Goal: Navigation & Orientation: Find specific page/section

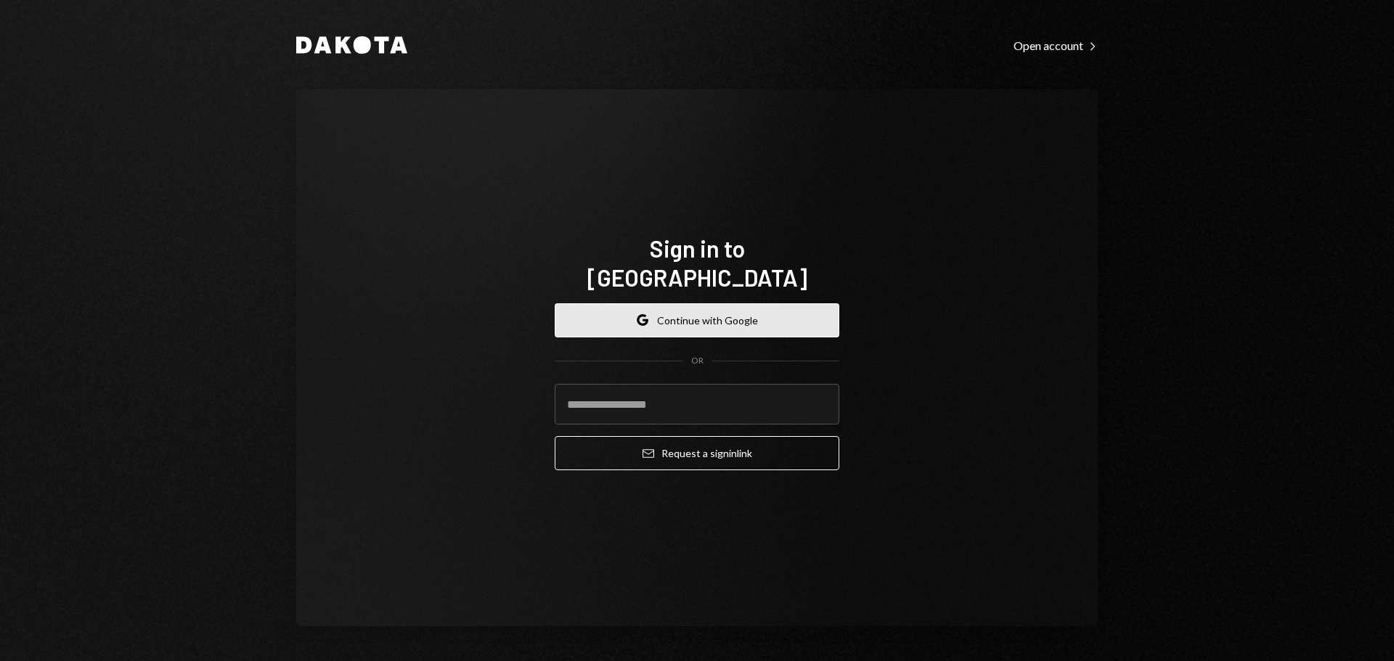
click at [732, 308] on button "Google Continue with Google" at bounding box center [697, 320] width 285 height 34
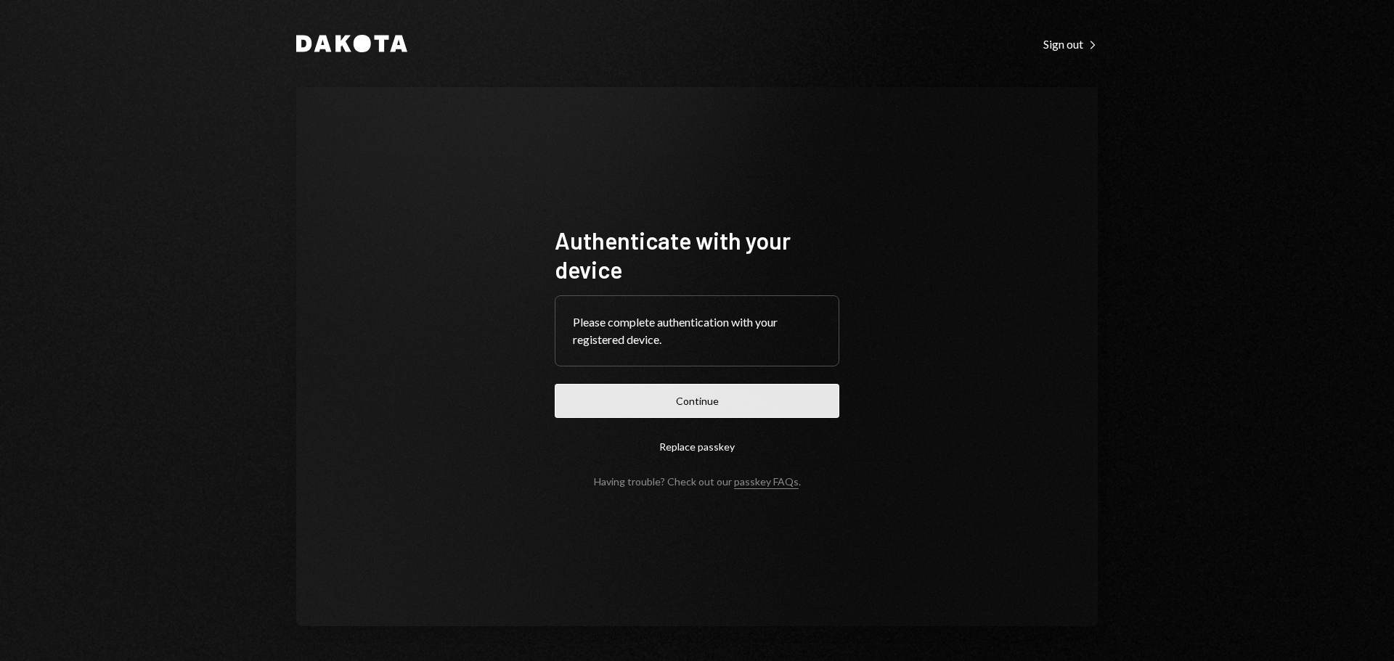
click at [780, 410] on button "Continue" at bounding box center [697, 401] width 285 height 34
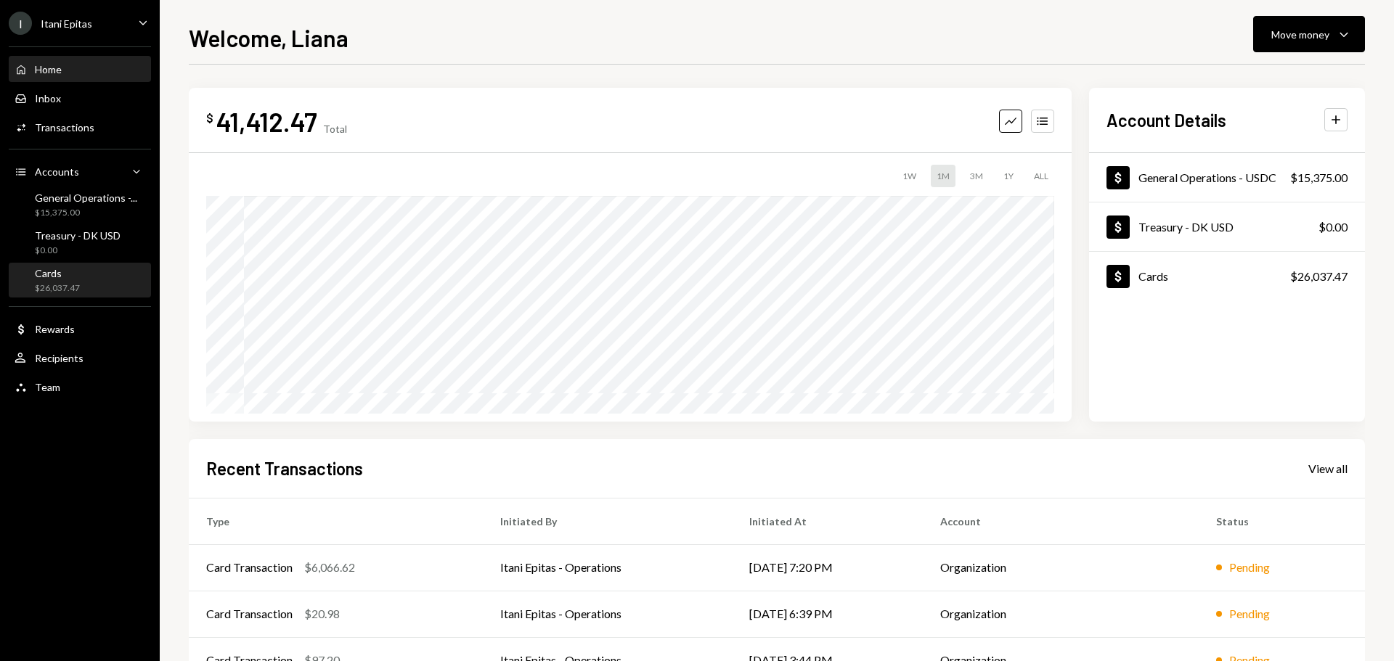
click at [39, 266] on div "Cards $26,037.47" at bounding box center [80, 280] width 131 height 33
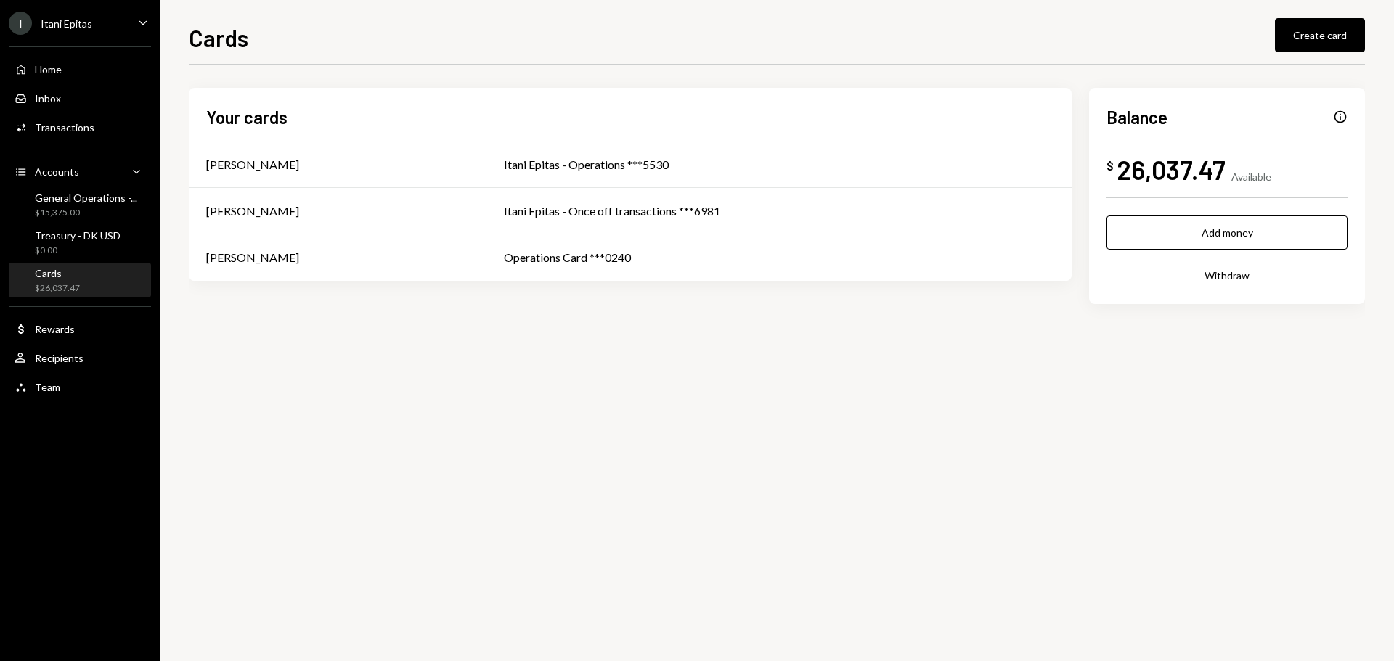
click at [52, 283] on div "$26,037.47" at bounding box center [57, 288] width 45 height 12
click at [73, 259] on div "Treasury - DK USD $0.00" at bounding box center [80, 242] width 131 height 33
